Goal: Task Accomplishment & Management: Manage account settings

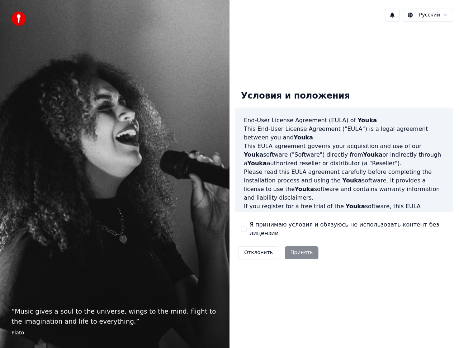
click at [301, 245] on div "Отклонить Принять" at bounding box center [278, 253] width 86 height 19
click at [243, 227] on button "Я принимаю условия и обязуюсь не использовать контент без лицензии" at bounding box center [244, 229] width 6 height 6
click at [306, 246] on button "Принять" at bounding box center [302, 252] width 34 height 13
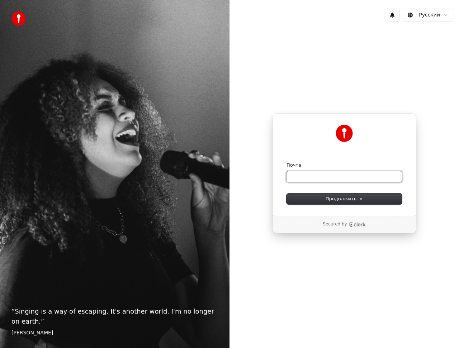
click at [330, 179] on input "Почта" at bounding box center [345, 176] width 116 height 11
click at [18, 20] on img at bounding box center [18, 18] width 14 height 14
click at [28, 0] on div "“ Singing is a way of escaping. It's another world. I'm no longer on earth. ” E…" at bounding box center [115, 174] width 230 height 348
click at [346, 177] on input "Почта" at bounding box center [345, 176] width 116 height 11
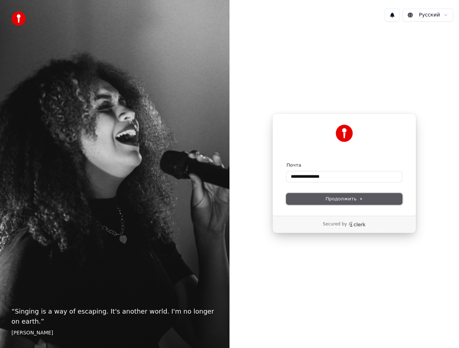
click at [362, 203] on button "Продолжить" at bounding box center [345, 199] width 116 height 11
type input "**********"
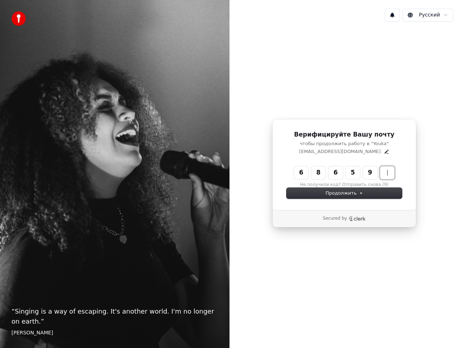
type input "******"
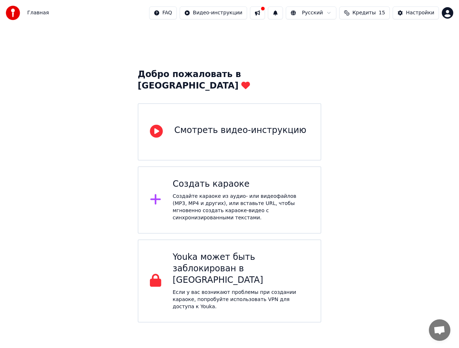
click at [271, 125] on div "Смотреть видео-инструкцию" at bounding box center [240, 130] width 132 height 11
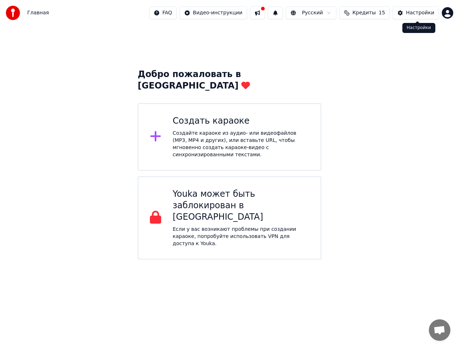
click at [376, 17] on button "Кредиты 15" at bounding box center [364, 12] width 51 height 13
click at [367, 69] on button "Обновить" at bounding box center [369, 66] width 43 height 13
click at [295, 134] on div "Создайте караоке из аудио- или видеофайлов (MP3, MP4 и других), или вставьте UR…" at bounding box center [241, 144] width 137 height 29
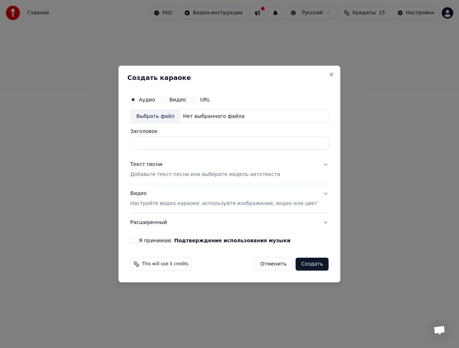
click at [272, 265] on button "Отменить" at bounding box center [273, 264] width 38 height 13
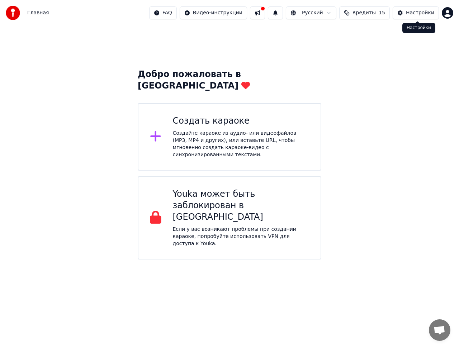
click at [404, 17] on button "Настройки" at bounding box center [416, 12] width 46 height 13
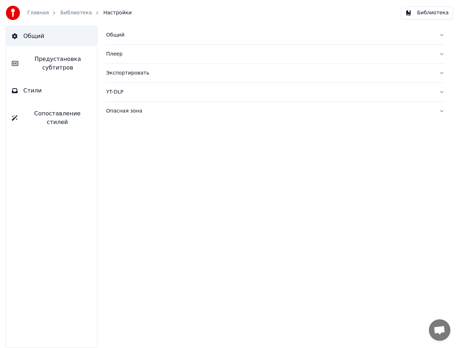
click at [62, 11] on link "Библиотека" at bounding box center [76, 12] width 32 height 7
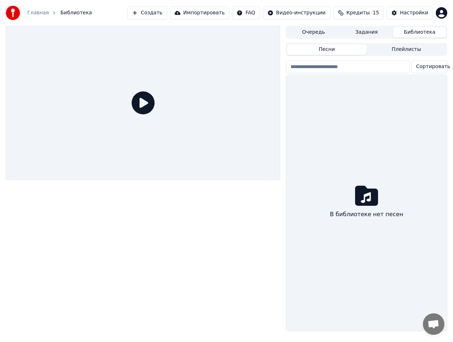
click at [145, 105] on icon at bounding box center [143, 102] width 23 height 23
click at [379, 115] on div "В библиотеке нет песен" at bounding box center [366, 203] width 161 height 256
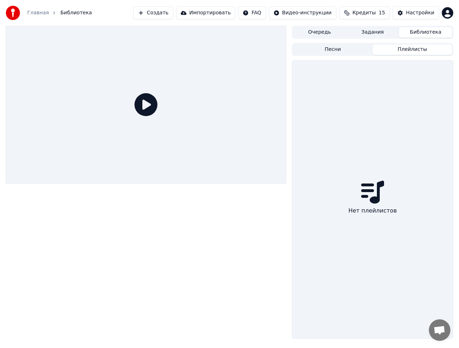
click at [394, 49] on button "Плейлисты" at bounding box center [413, 49] width 80 height 10
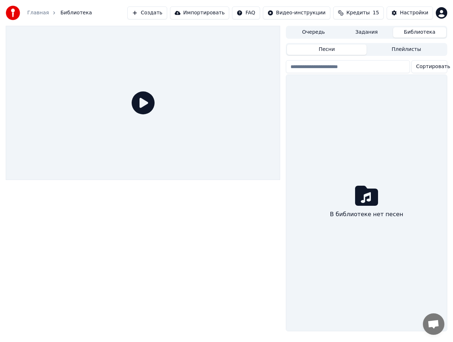
click at [358, 46] on button "Песни" at bounding box center [327, 49] width 80 height 10
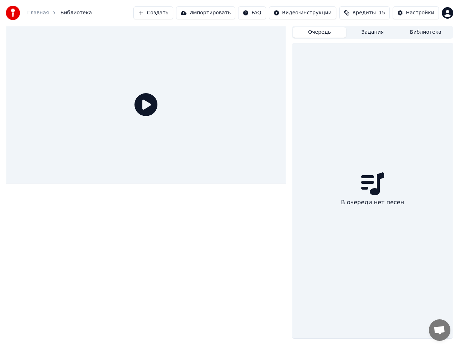
click at [324, 31] on button "Очередь" at bounding box center [319, 32] width 53 height 10
click at [360, 36] on button "Задания" at bounding box center [372, 32] width 53 height 10
click at [416, 39] on div "Очередь Задания Библиотека Нет заданий" at bounding box center [372, 182] width 161 height 313
click at [415, 38] on div "Очередь Задания Библиотека" at bounding box center [372, 32] width 161 height 13
click at [439, 28] on button "Библиотека" at bounding box center [425, 32] width 53 height 10
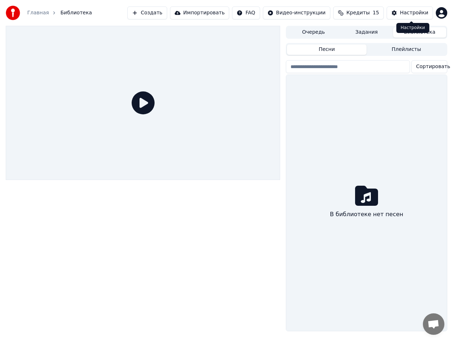
click at [415, 13] on div "Настройки" at bounding box center [414, 12] width 28 height 7
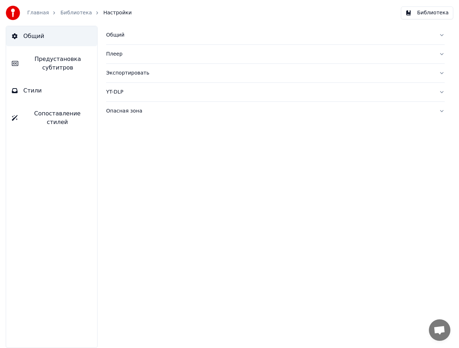
click at [75, 64] on span "Предустановка субтитров" at bounding box center [57, 63] width 67 height 17
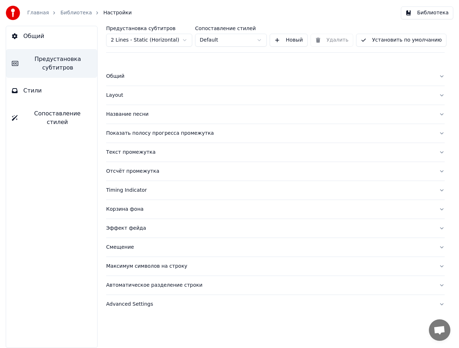
click at [185, 40] on html "Главная Библиотека Настройки Библиотека Общий Предустановка субтитров Стили Соп…" at bounding box center [229, 174] width 459 height 348
click at [229, 45] on html "Главная Библиотека Настройки Библиотека Общий Предустановка субтитров Стили Соп…" at bounding box center [229, 174] width 459 height 348
click at [81, 12] on link "Библиотека" at bounding box center [76, 12] width 32 height 7
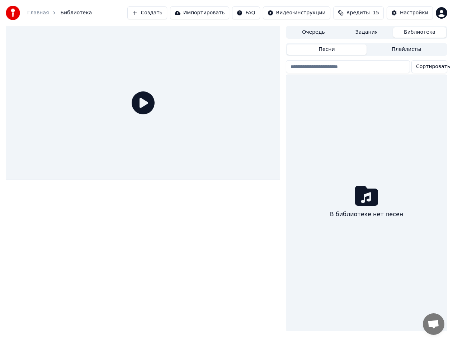
click at [435, 324] on span "Открытый чат" at bounding box center [434, 325] width 12 height 10
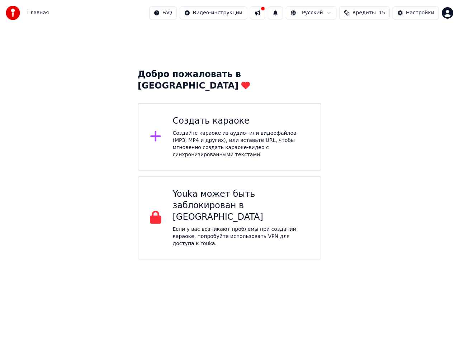
click at [265, 11] on button at bounding box center [257, 12] width 15 height 13
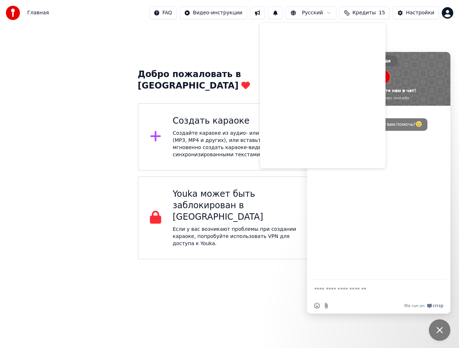
click at [375, 189] on div "Youka Desktop Здравствуйте! Чем я могу вам помочь?" at bounding box center [378, 193] width 143 height 174
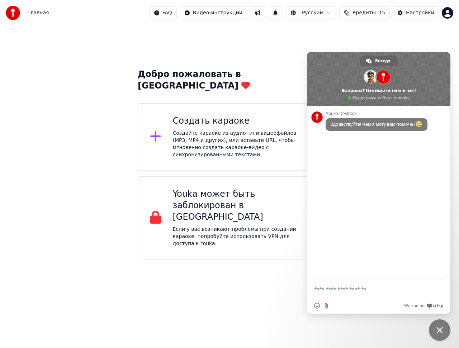
click at [236, 260] on html "Главная FAQ Видео-инструкции Русский Кредиты 15 Настройки Добро пожаловать в Yo…" at bounding box center [229, 130] width 459 height 260
click at [441, 329] on span "Закрыть чат" at bounding box center [440, 330] width 6 height 6
